Goal: Information Seeking & Learning: Learn about a topic

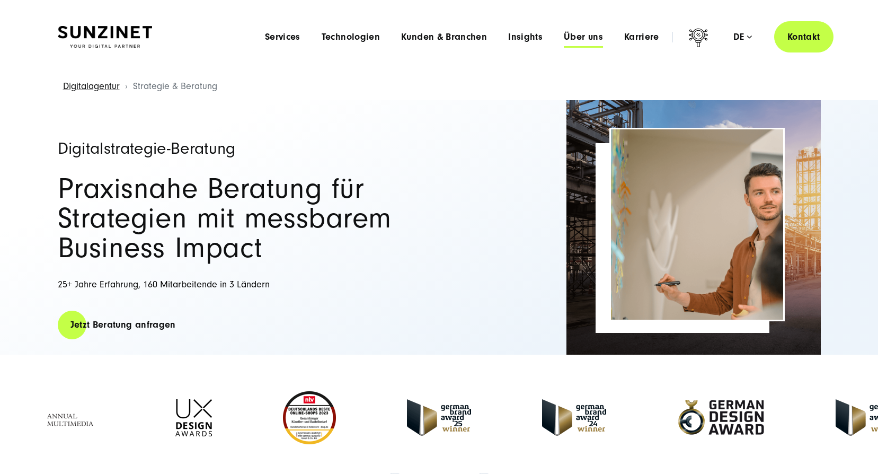
click at [586, 33] on span "Über uns" at bounding box center [583, 37] width 39 height 11
click at [637, 37] on span "Karriere" at bounding box center [641, 37] width 35 height 11
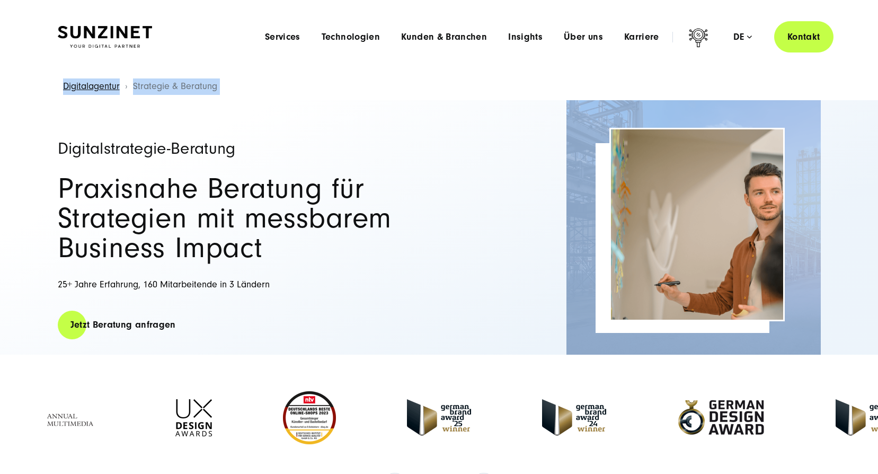
drag, startPoint x: 878, startPoint y: 37, endPoint x: 881, endPoint y: 208, distance: 170.7
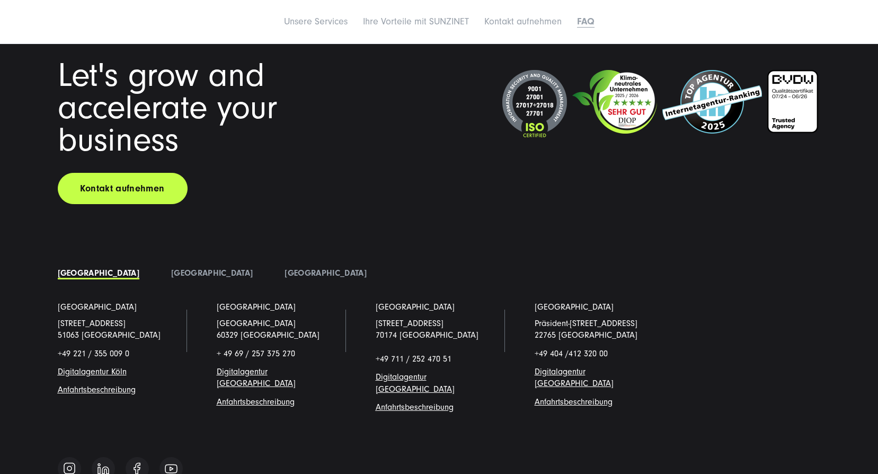
scroll to position [5660, 0]
